Goal: Task Accomplishment & Management: Use online tool/utility

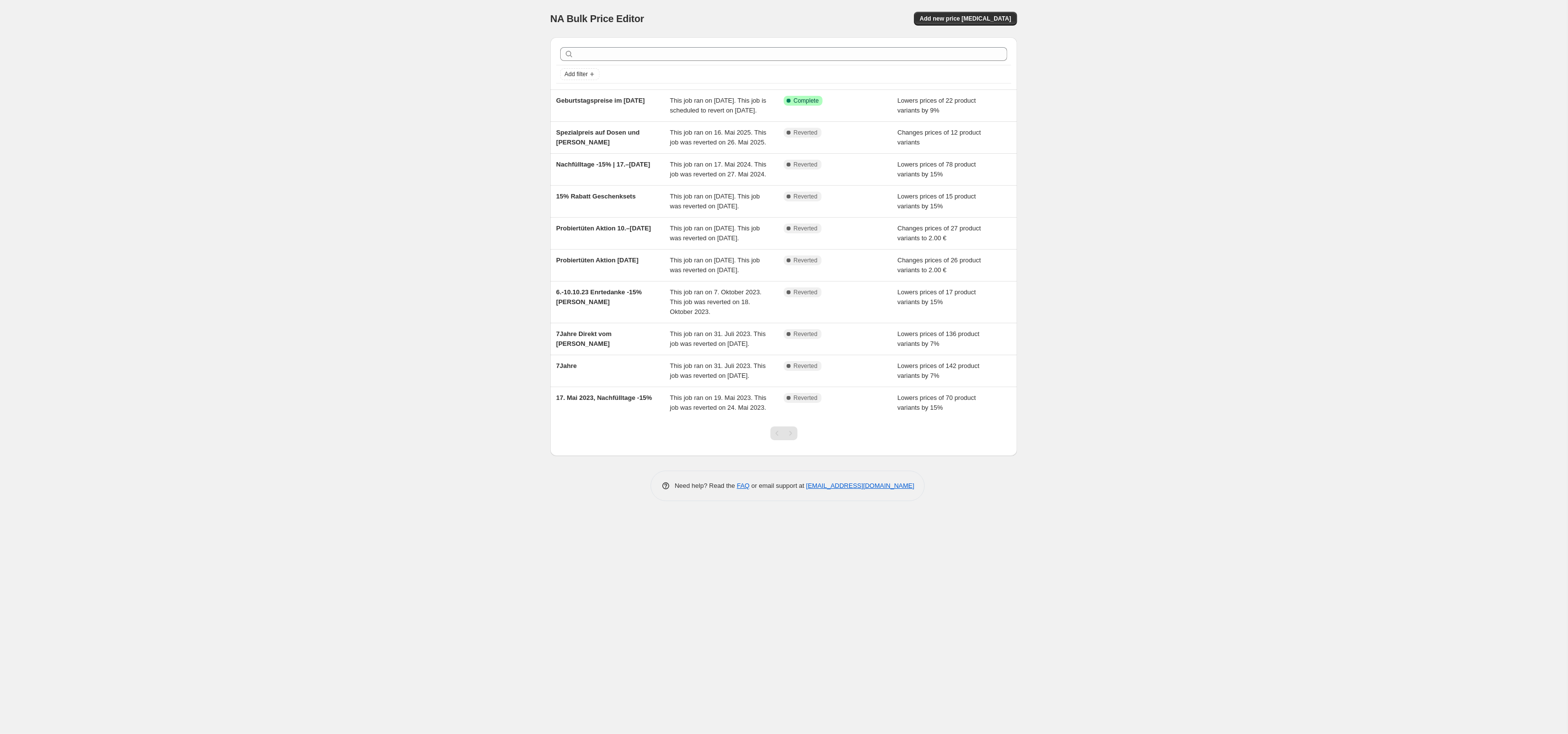
click at [737, 114] on span "This job ran on [DATE]. This job is scheduled to revert on [DATE]." at bounding box center [719, 105] width 96 height 17
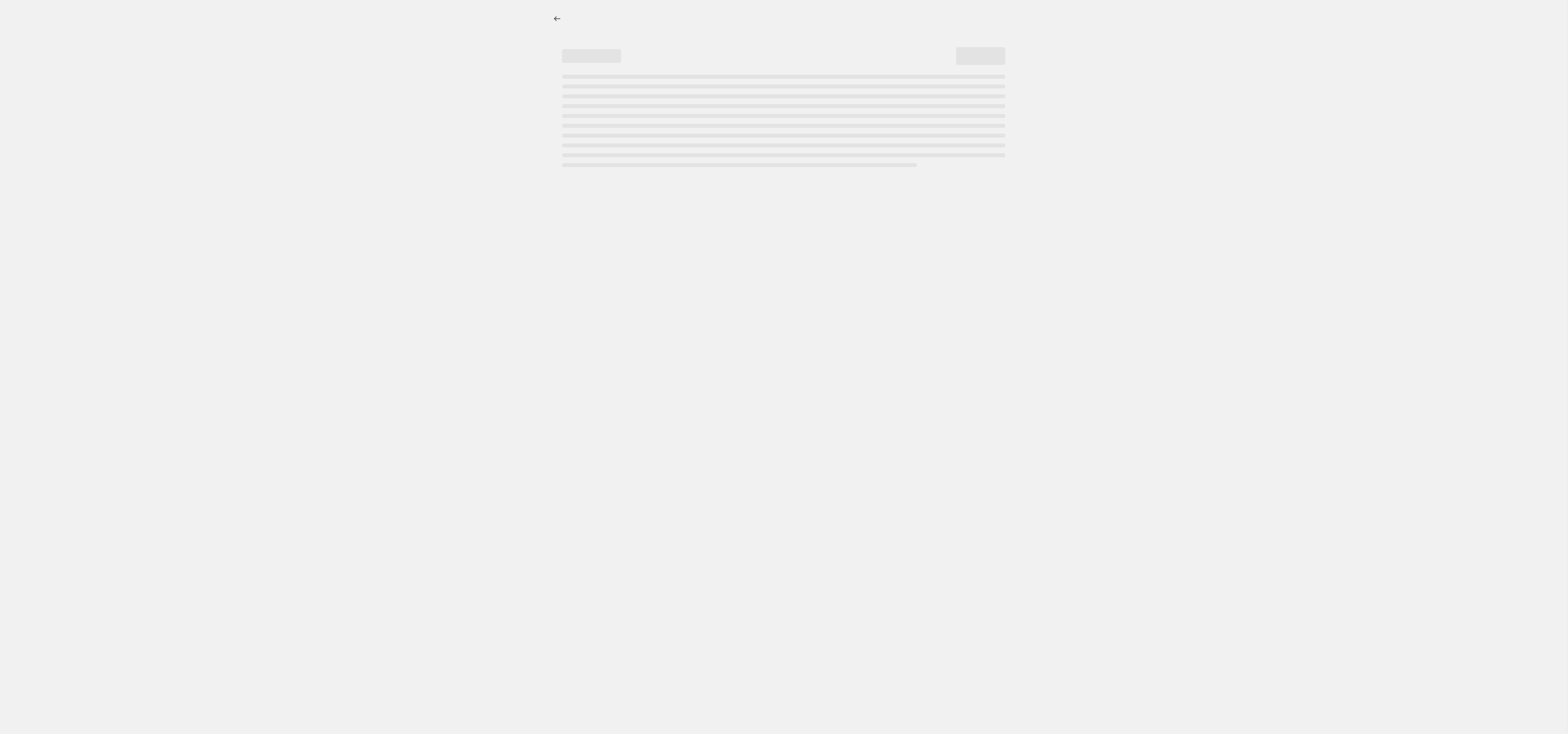
click at [737, 122] on div "Page loading" at bounding box center [783, 121] width 443 height 92
select select "percentage"
select select "collection"
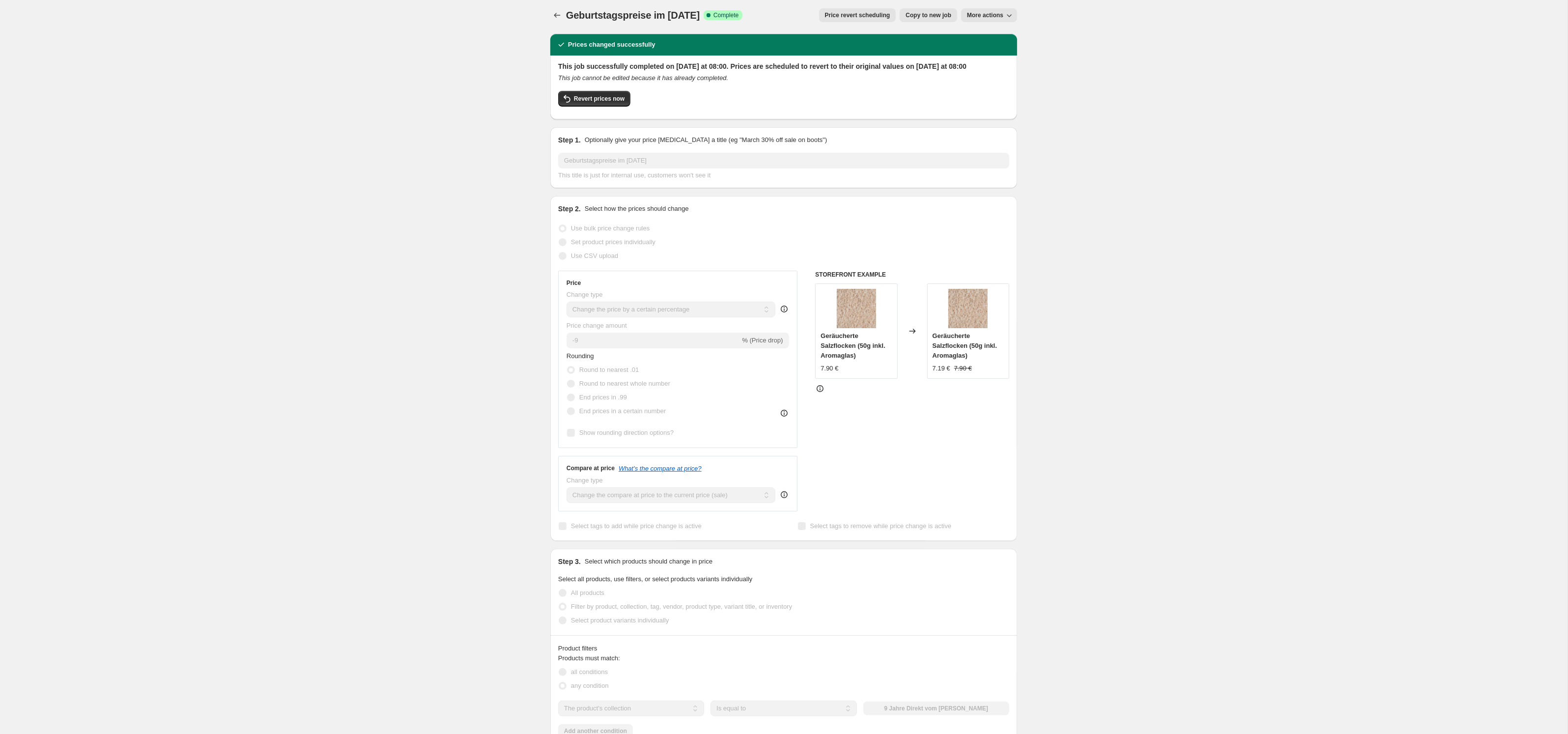
scroll to position [4, 0]
